Goal: Task Accomplishment & Management: Manage account settings

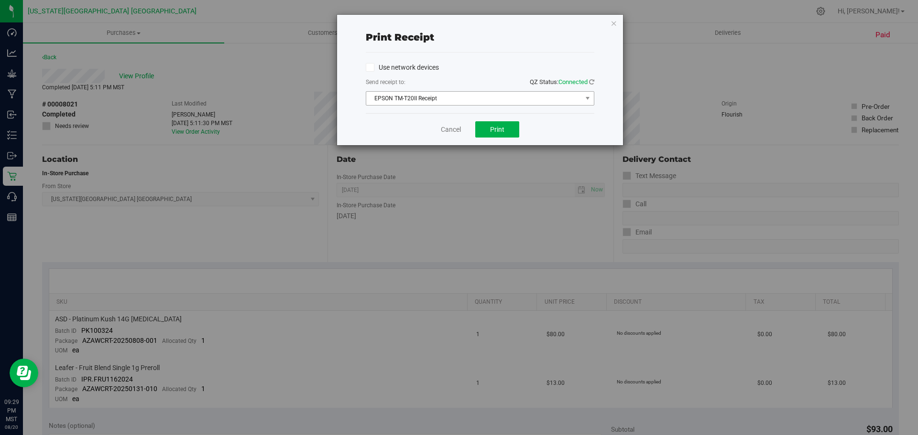
scroll to position [374, 0]
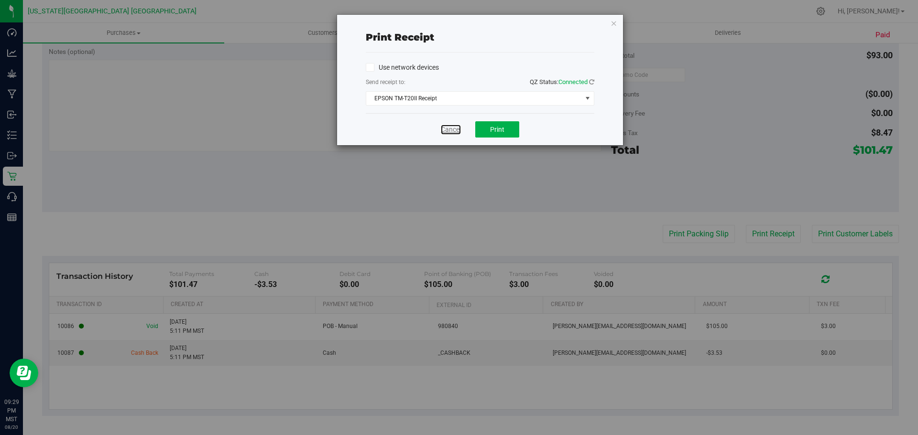
drag, startPoint x: 447, startPoint y: 128, endPoint x: 438, endPoint y: 124, distance: 9.7
click at [447, 128] on link "Cancel" at bounding box center [451, 130] width 20 height 10
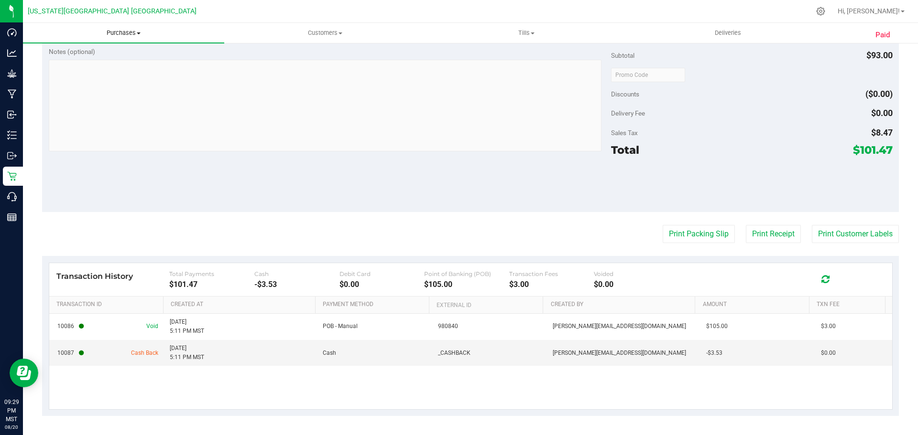
click at [129, 32] on span "Purchases" at bounding box center [123, 33] width 201 height 9
click at [62, 80] on span "All purchases" at bounding box center [57, 80] width 68 height 8
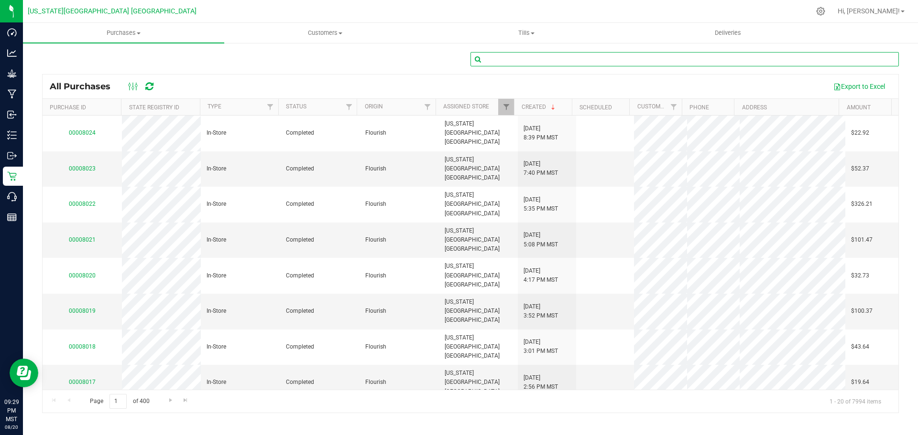
click at [518, 56] on input "text" at bounding box center [684, 59] width 428 height 14
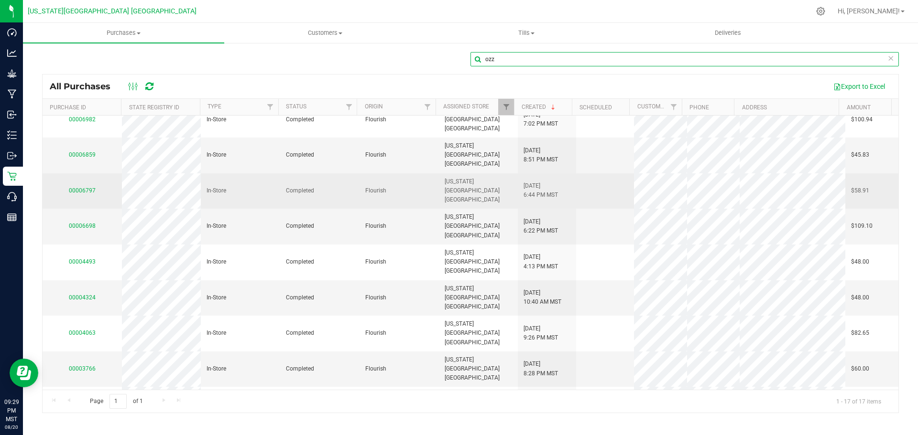
scroll to position [175, 0]
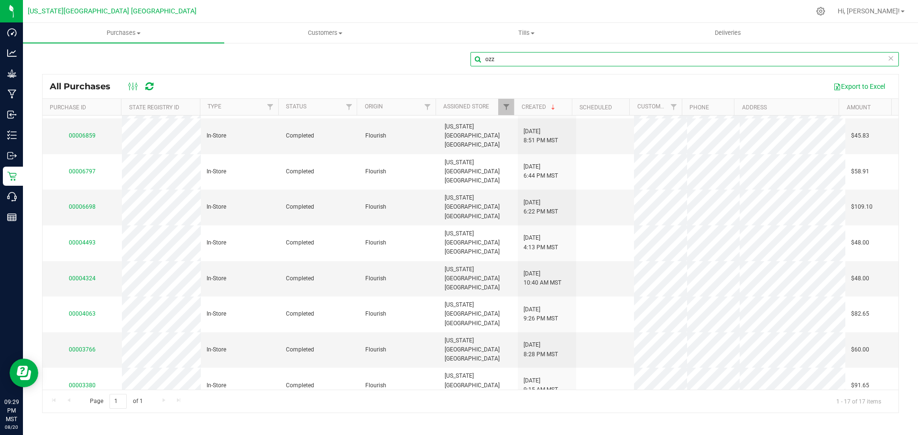
type input "ozz"
click at [526, 33] on span "Tills" at bounding box center [526, 33] width 200 height 9
click at [466, 57] on span "Manage tills" at bounding box center [457, 58] width 65 height 8
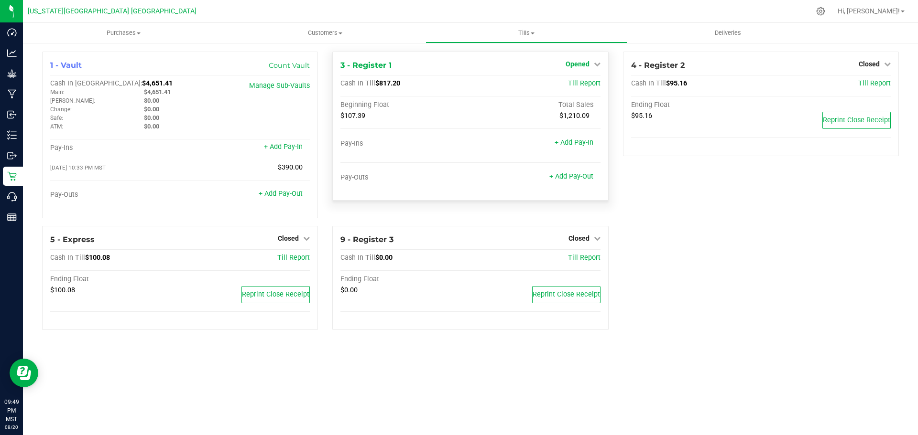
click at [582, 62] on span "Opened" at bounding box center [577, 64] width 24 height 8
click at [579, 85] on link "Close Till" at bounding box center [578, 84] width 26 height 8
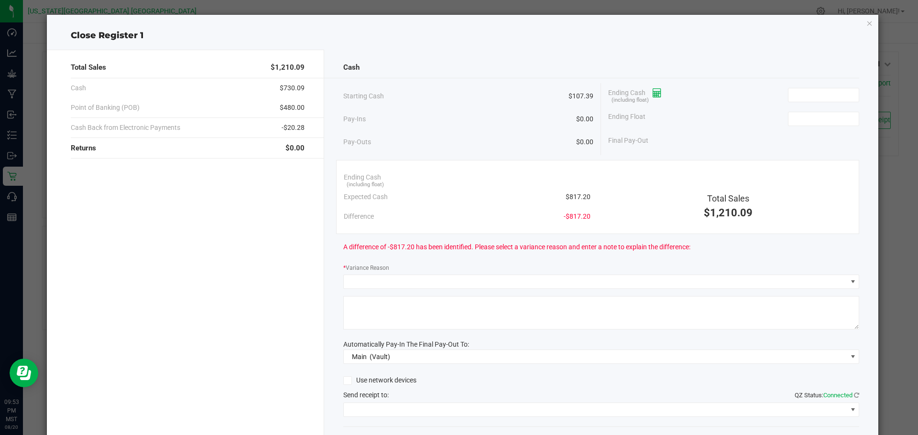
click at [656, 92] on icon at bounding box center [656, 93] width 9 height 7
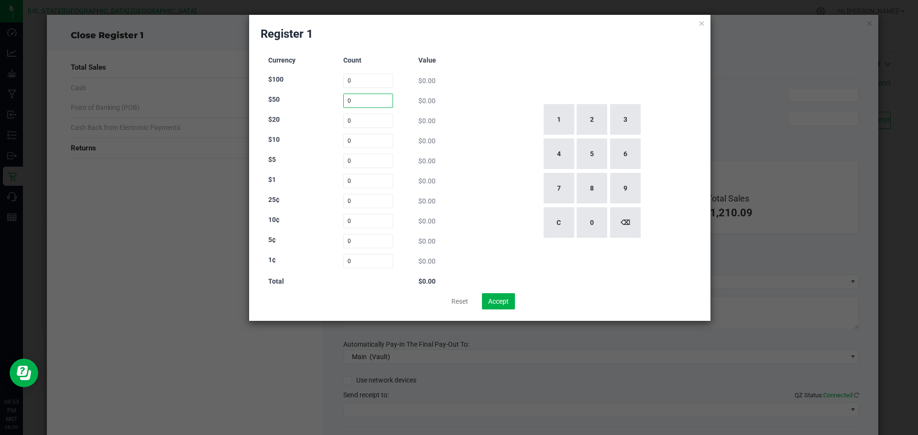
click at [365, 102] on input "0" at bounding box center [368, 101] width 50 height 14
type input "4"
click at [356, 121] on input "0" at bounding box center [368, 121] width 50 height 14
type input "26"
click at [357, 140] on input "0" at bounding box center [368, 141] width 50 height 14
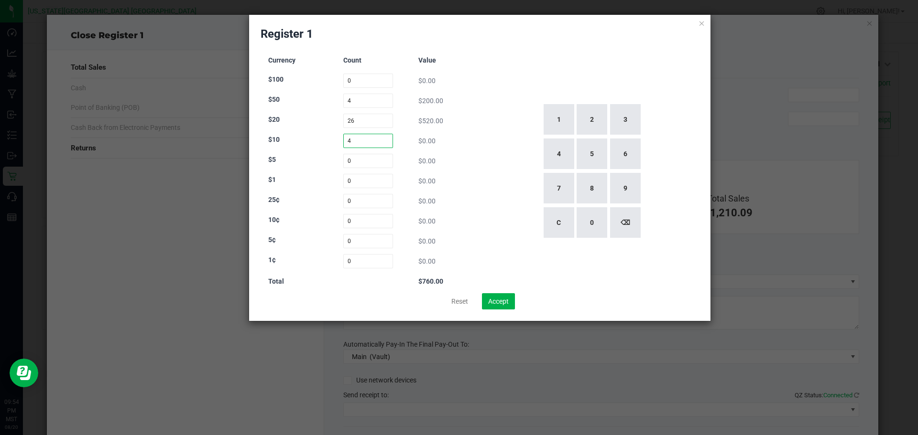
type input "4"
click at [361, 163] on input "0" at bounding box center [368, 161] width 50 height 14
type input "5"
click at [359, 180] on input "0" at bounding box center [368, 181] width 50 height 14
type input "1"
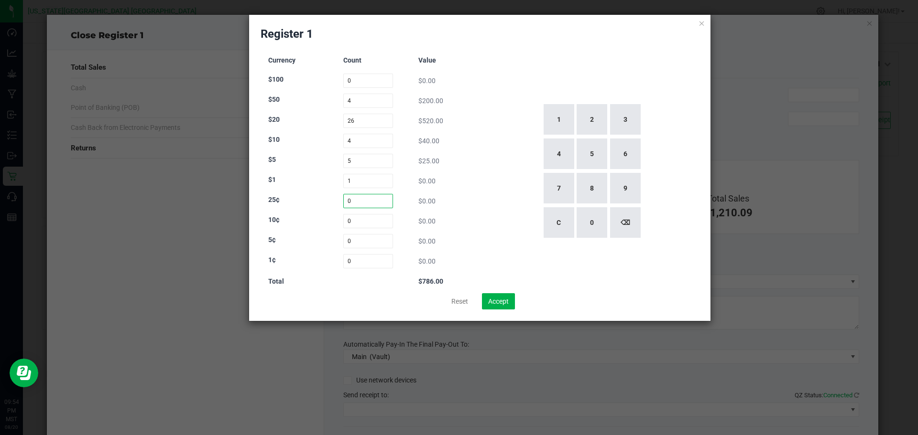
click at [351, 201] on input "0" at bounding box center [368, 201] width 50 height 14
click at [352, 205] on input at bounding box center [368, 201] width 50 height 14
type input "52"
click at [353, 220] on input at bounding box center [368, 221] width 50 height 14
type input "114"
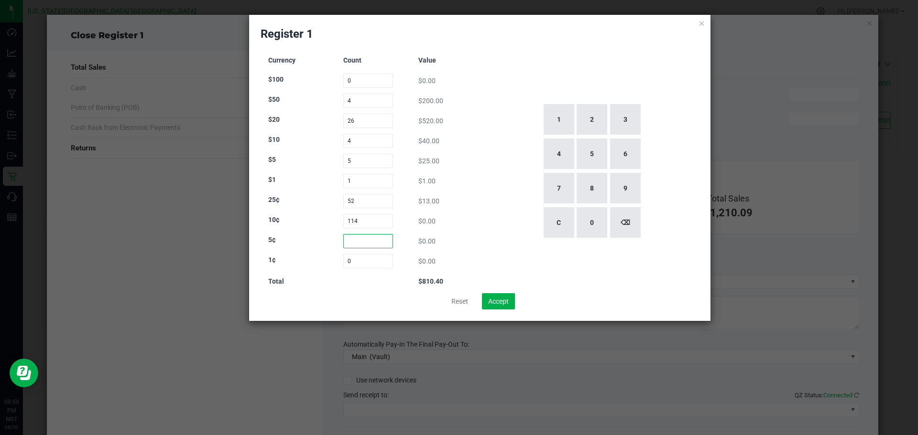
click at [358, 241] on input at bounding box center [368, 241] width 50 height 14
type input "104"
click at [361, 261] on input at bounding box center [368, 261] width 50 height 14
type input "160"
click at [363, 280] on div "Total $817.20" at bounding box center [368, 281] width 200 height 7
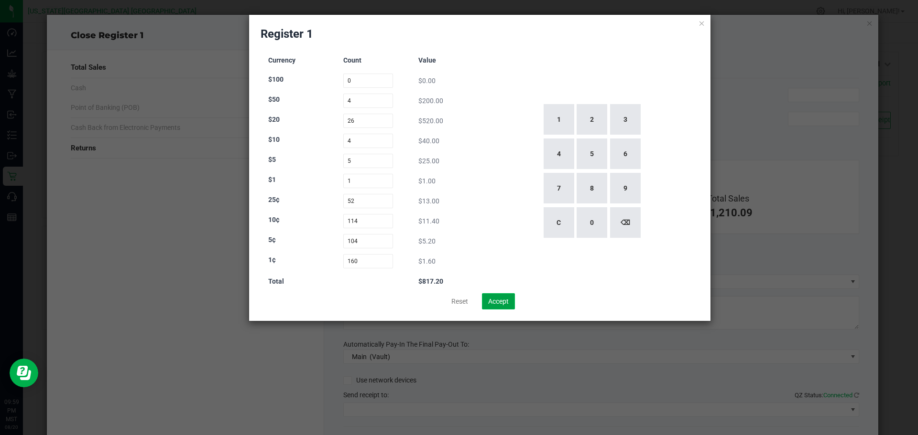
click at [501, 299] on button "Accept" at bounding box center [498, 301] width 33 height 16
type input "$817.20"
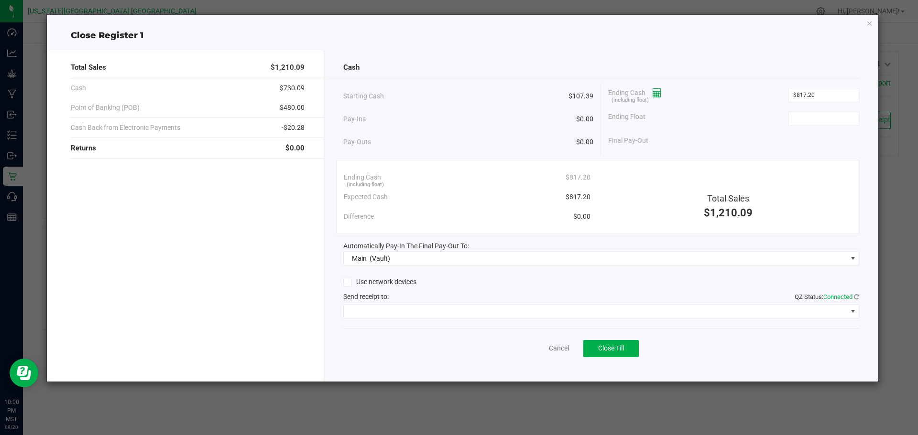
click at [657, 91] on icon at bounding box center [656, 93] width 9 height 7
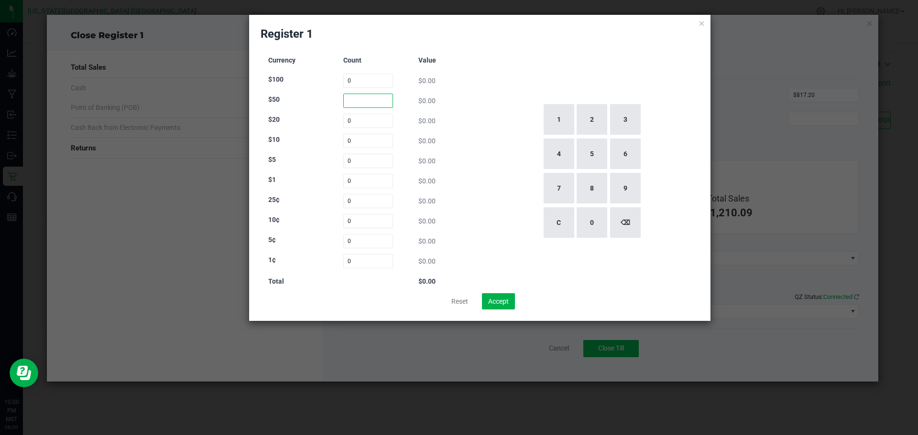
click at [359, 101] on input at bounding box center [368, 101] width 50 height 14
type input "4"
click at [354, 105] on input "4" at bounding box center [368, 101] width 50 height 14
type input "0"
click at [359, 259] on input at bounding box center [368, 261] width 50 height 14
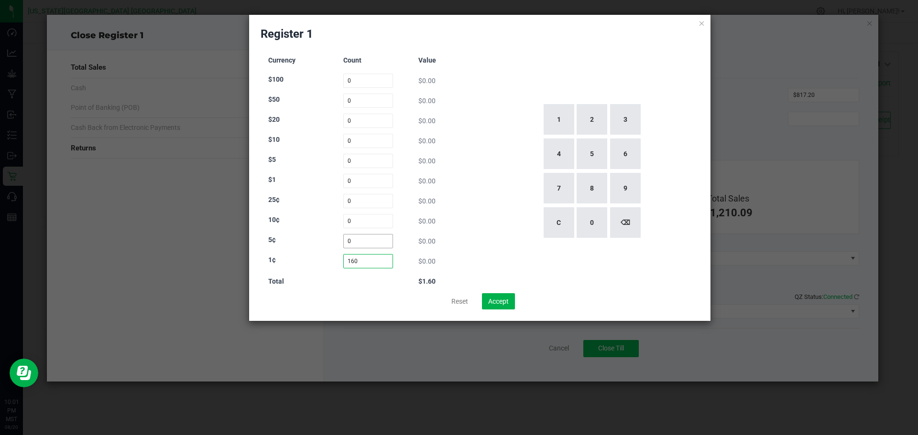
type input "160"
click at [358, 242] on input at bounding box center [368, 241] width 50 height 14
type input "1"
type input "83"
click at [363, 221] on input at bounding box center [368, 221] width 50 height 14
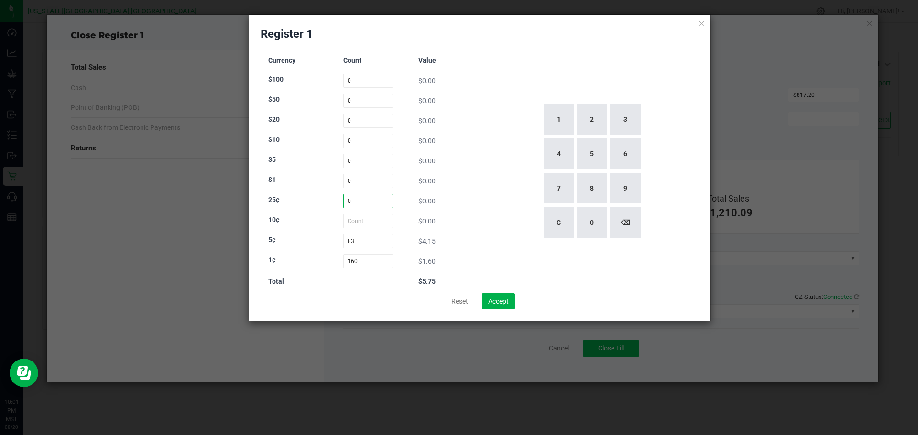
type input "0"
click at [373, 203] on input at bounding box center [368, 201] width 50 height 14
type input "44"
click at [365, 181] on input at bounding box center [368, 181] width 50 height 14
type input "0"
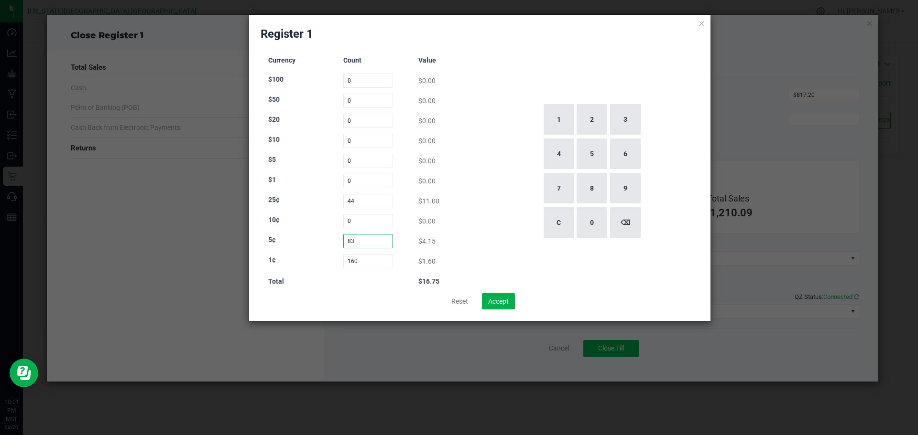
click at [366, 239] on input "83" at bounding box center [368, 241] width 50 height 14
type input "8"
type input "104"
click at [364, 221] on input at bounding box center [368, 221] width 50 height 14
type input "114"
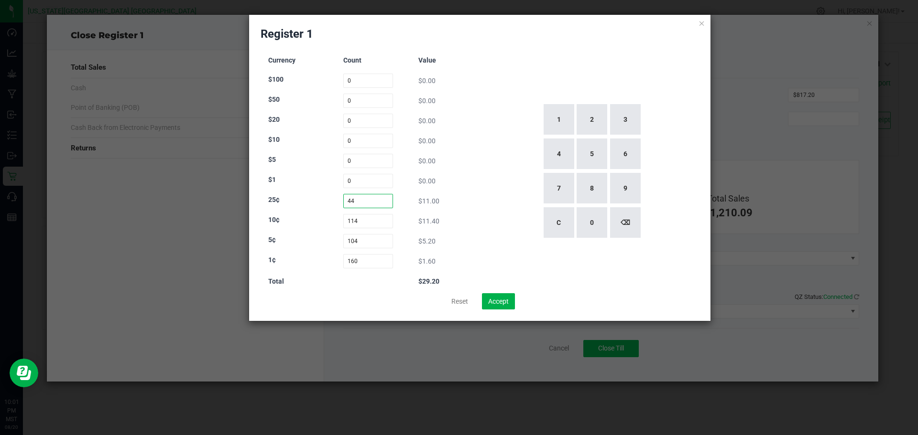
click at [363, 202] on input "44" at bounding box center [368, 201] width 50 height 14
type input "4"
type input "52"
click at [365, 180] on input at bounding box center [368, 181] width 50 height 14
type input "1"
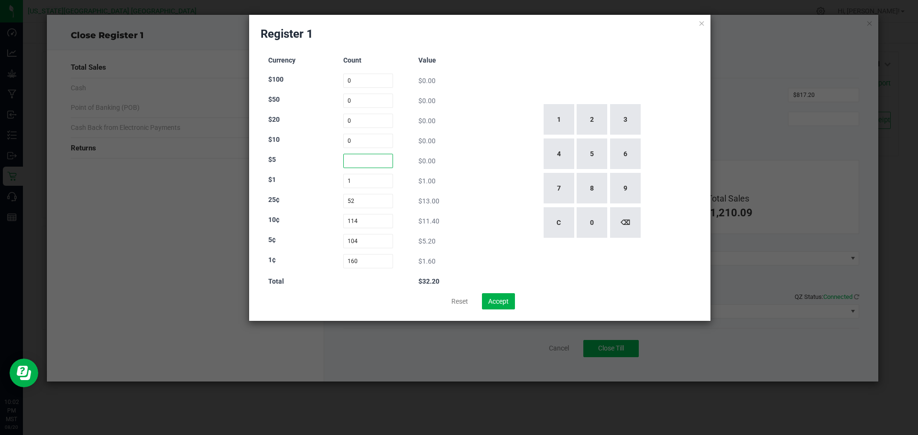
click at [366, 162] on input at bounding box center [368, 161] width 50 height 14
type input "5"
click at [366, 143] on input at bounding box center [368, 141] width 50 height 14
type input "4"
click at [358, 120] on input at bounding box center [368, 121] width 50 height 14
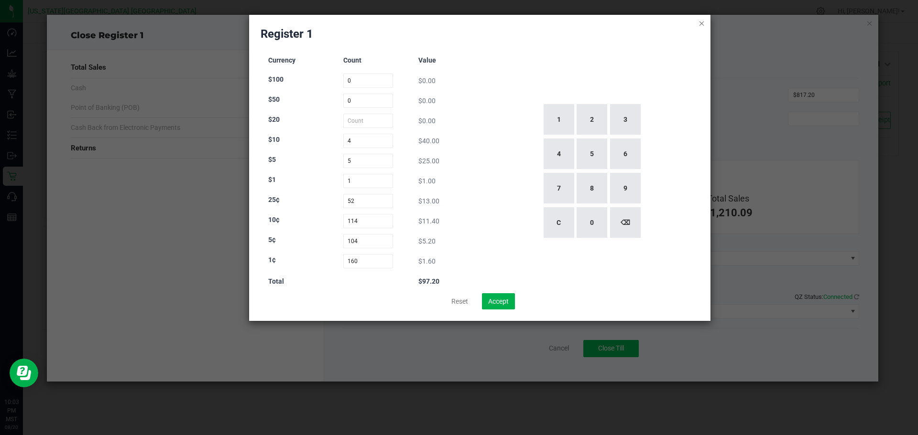
type input "0"
click at [702, 23] on icon at bounding box center [701, 22] width 7 height 11
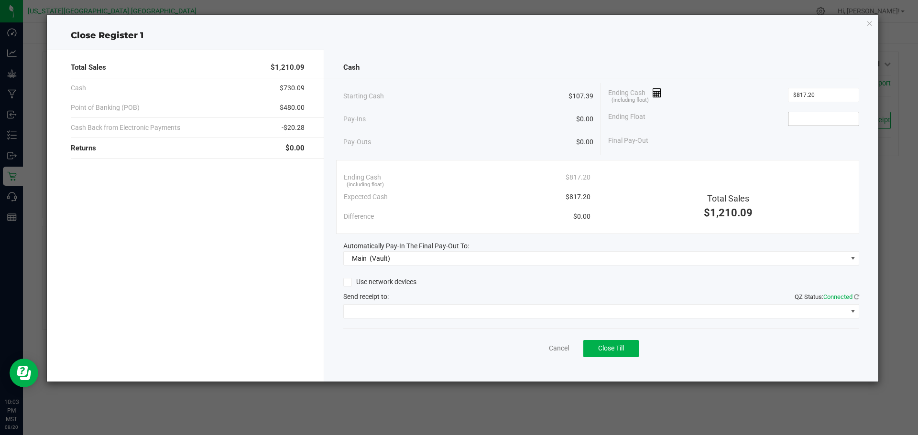
click at [809, 119] on input at bounding box center [823, 118] width 70 height 13
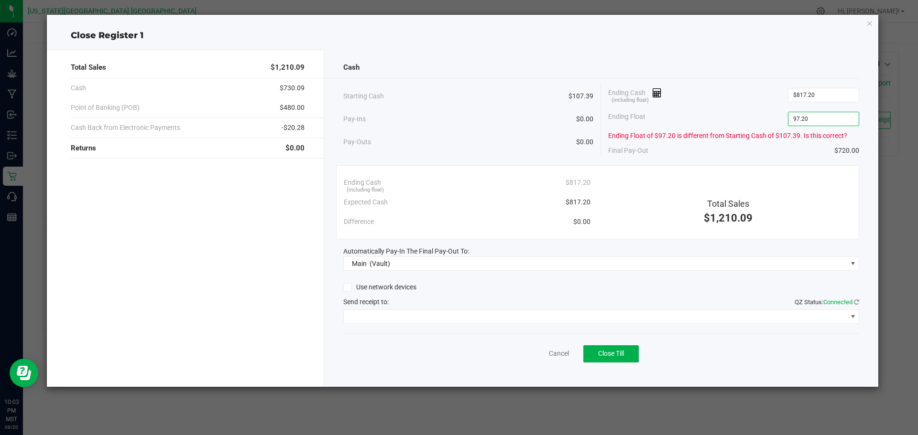
type input "$97.20"
click at [769, 116] on div "Ending Float $97.20" at bounding box center [733, 119] width 251 height 24
click at [659, 93] on icon at bounding box center [656, 93] width 9 height 7
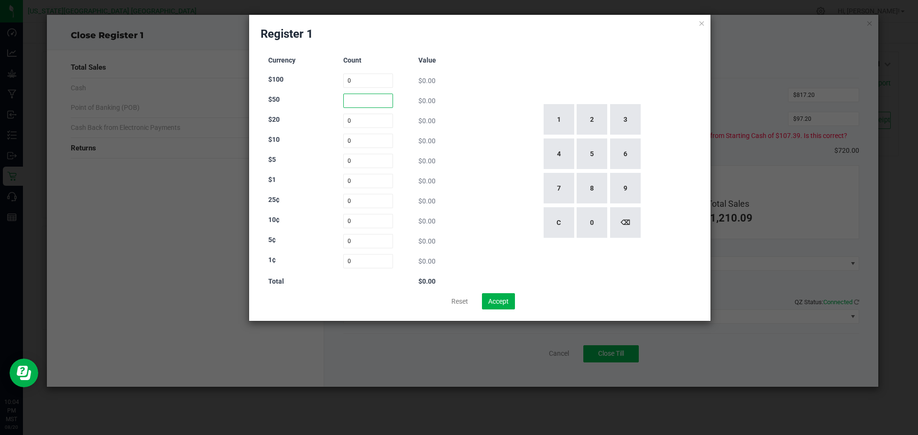
click at [353, 98] on input at bounding box center [368, 101] width 50 height 14
type input "4"
click at [353, 120] on input at bounding box center [368, 121] width 50 height 14
type input "26"
click at [351, 139] on input at bounding box center [368, 141] width 50 height 14
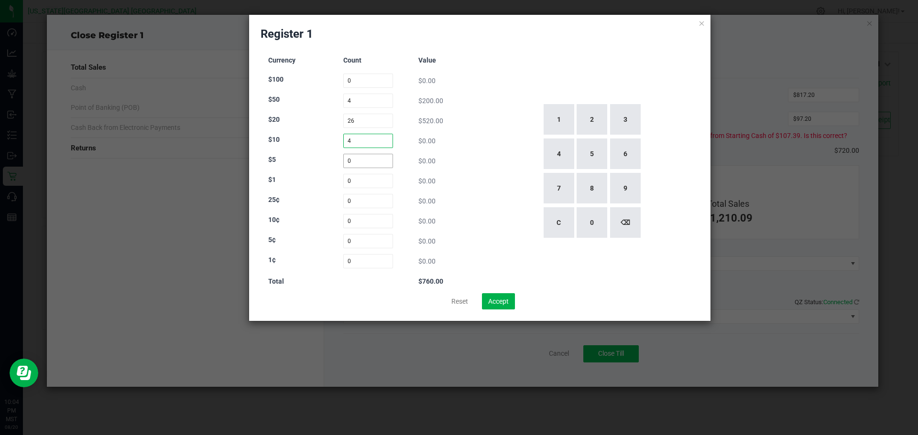
type input "4"
click at [356, 160] on input at bounding box center [368, 161] width 50 height 14
type input "5"
click at [354, 180] on input at bounding box center [368, 181] width 50 height 14
type input "1"
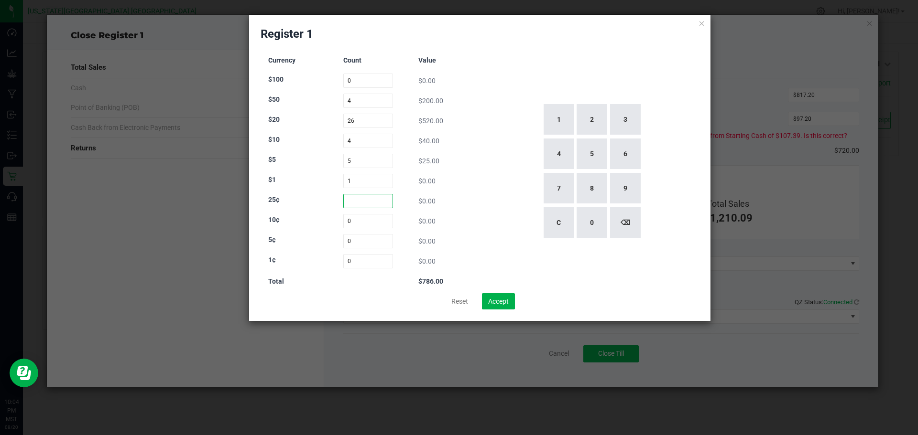
click at [355, 199] on input at bounding box center [368, 201] width 50 height 14
type input "52"
click at [362, 221] on input at bounding box center [368, 221] width 50 height 14
type input "114"
click at [361, 240] on input at bounding box center [368, 241] width 50 height 14
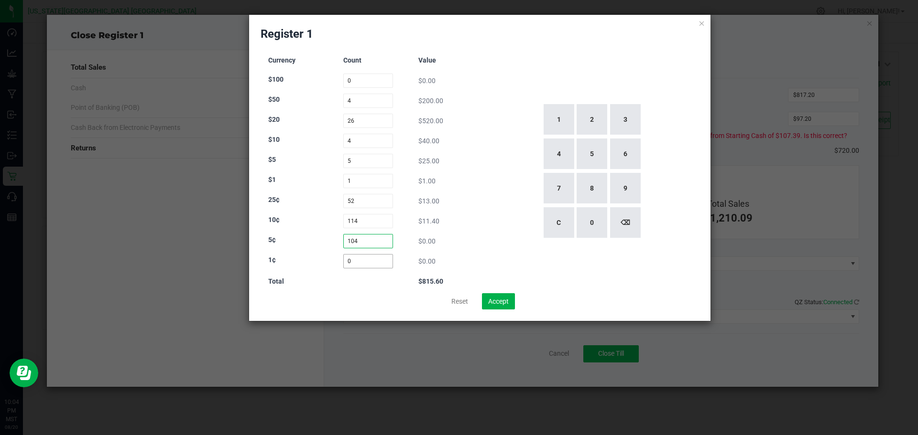
type input "104"
click at [360, 258] on input at bounding box center [368, 261] width 50 height 14
type input "160"
click at [362, 281] on div "Total $817.20" at bounding box center [368, 281] width 200 height 7
click at [460, 302] on button "Reset" at bounding box center [459, 301] width 29 height 16
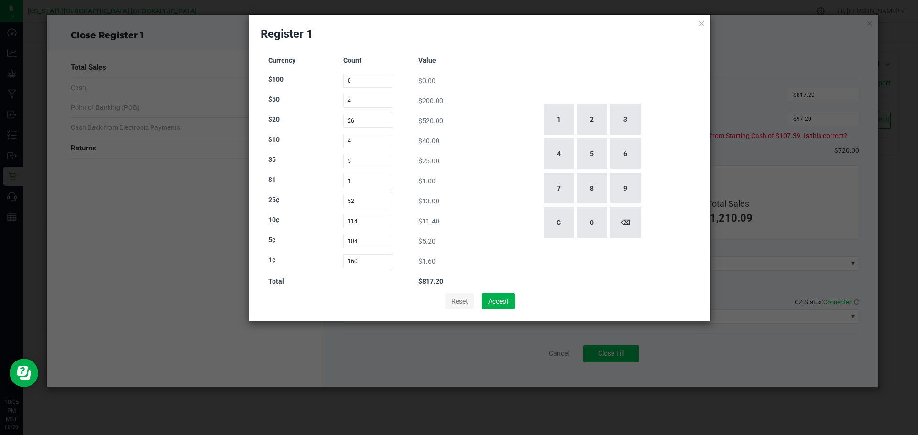
type input "0"
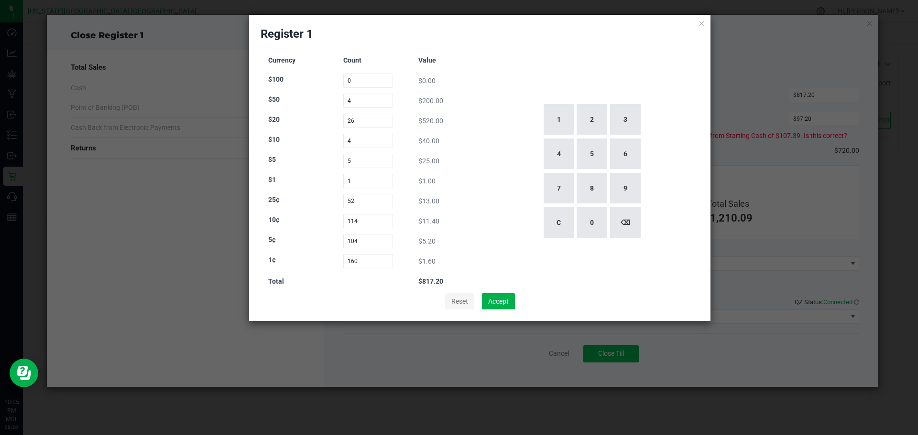
type input "0"
click at [704, 22] on icon at bounding box center [701, 22] width 7 height 11
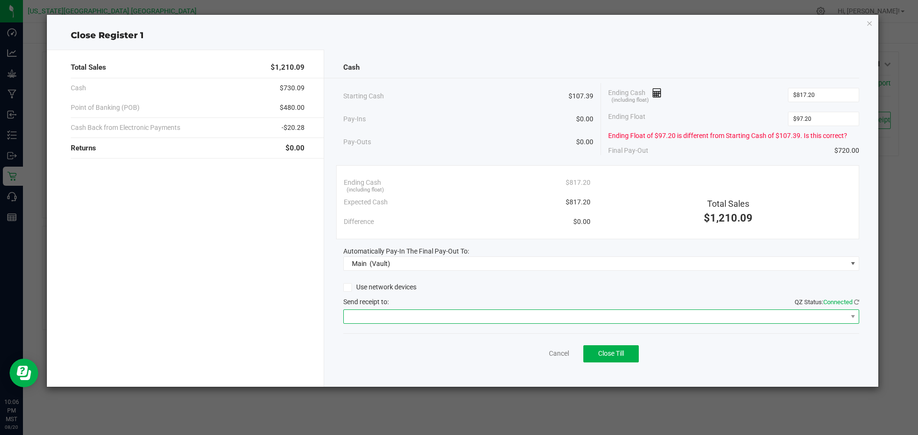
click at [429, 316] on span at bounding box center [595, 316] width 503 height 13
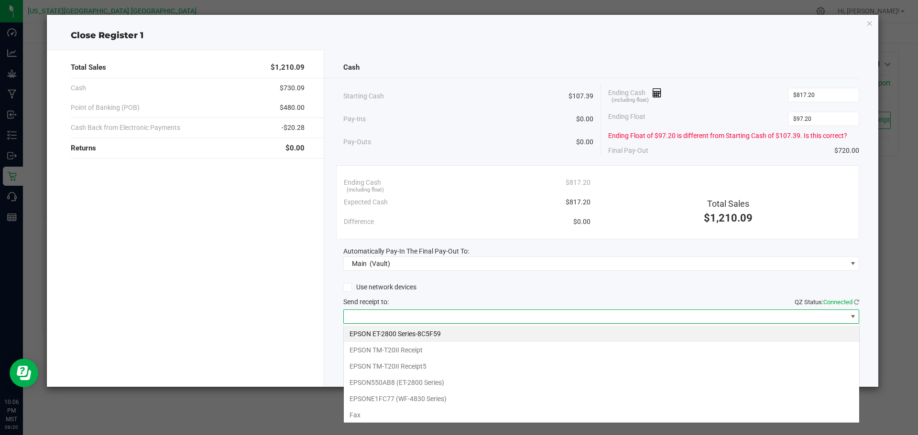
scroll to position [14, 516]
click at [386, 350] on Receipt "EPSON TM-T20II Receipt" at bounding box center [601, 350] width 515 height 16
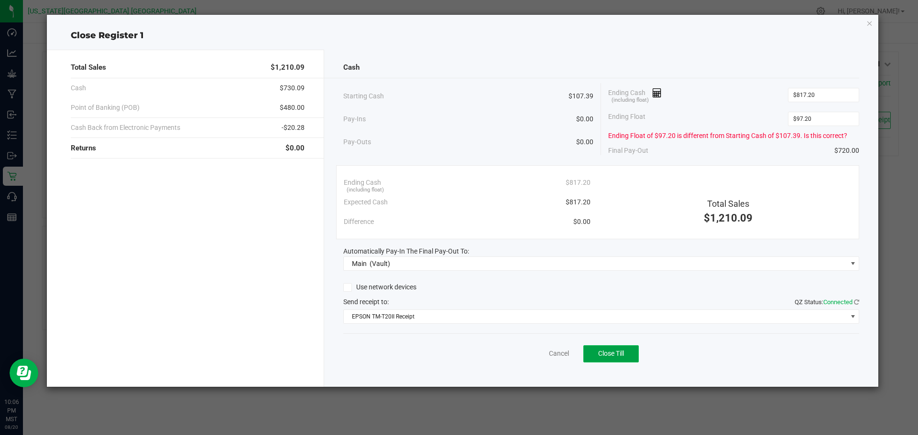
click at [619, 355] on span "Close Till" at bounding box center [611, 354] width 26 height 8
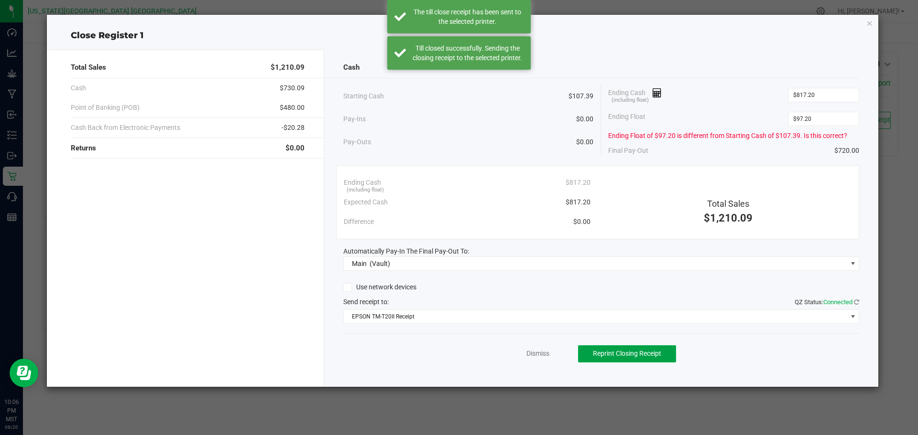
click at [619, 355] on span "Reprint Closing Receipt" at bounding box center [627, 354] width 68 height 8
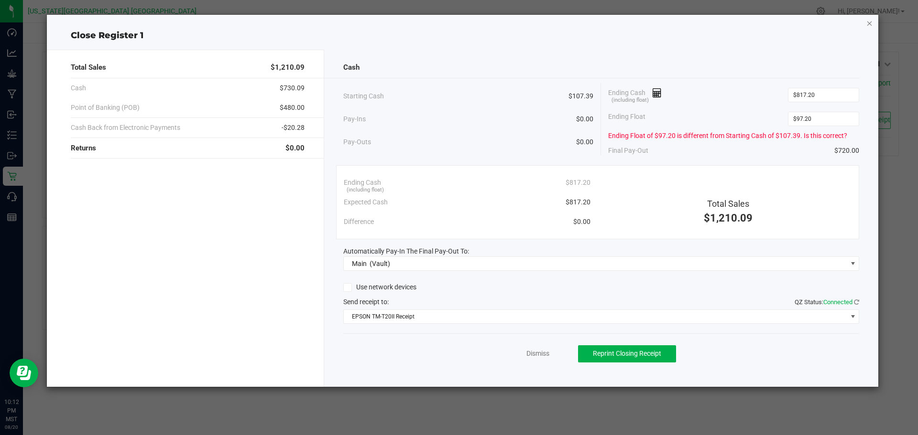
click at [869, 22] on icon "button" at bounding box center [869, 22] width 7 height 11
